Goal: Find specific page/section: Find specific page/section

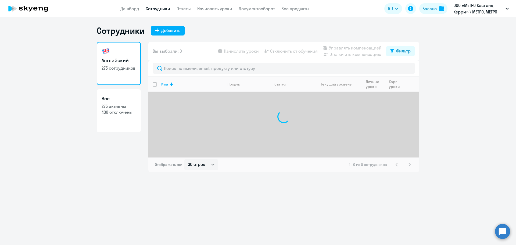
select select "30"
type input "[PERSON_NAME]"
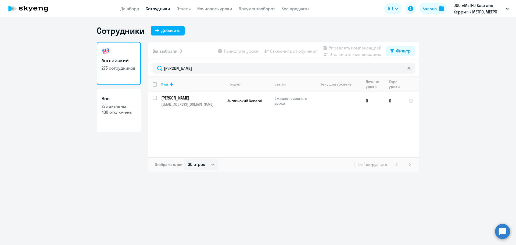
drag, startPoint x: 197, startPoint y: 69, endPoint x: 126, endPoint y: 65, distance: 71.1
click at [126, 65] on div "Английский 275 сотрудников Все 275 активны 430 отключены Вы выбрали: 0 Начислит…" at bounding box center [258, 107] width 323 height 130
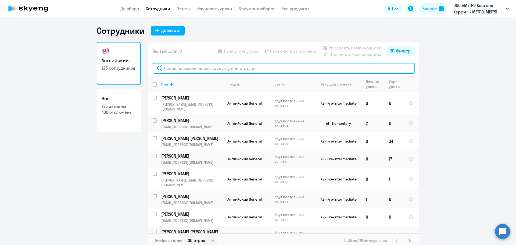
click at [175, 71] on input "text" at bounding box center [284, 68] width 262 height 11
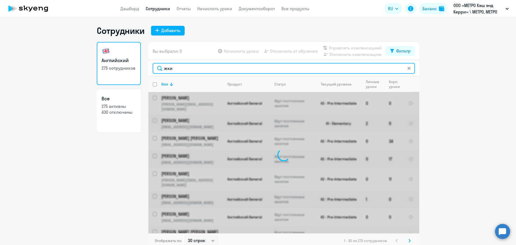
type input "жкин"
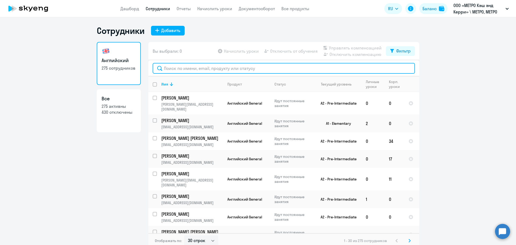
click at [224, 69] on input "text" at bounding box center [284, 68] width 262 height 11
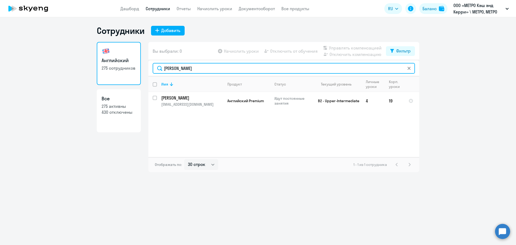
click at [176, 70] on input "[PERSON_NAME]" at bounding box center [284, 68] width 262 height 11
type input "[PERSON_NAME]"
drag, startPoint x: 182, startPoint y: 70, endPoint x: 145, endPoint y: 68, distance: 36.9
click at [145, 68] on div "Английский 275 сотрудников Все 275 активны 430 отключены Вы выбрали: 0 Начислит…" at bounding box center [258, 107] width 323 height 130
